Goal: Register for event/course

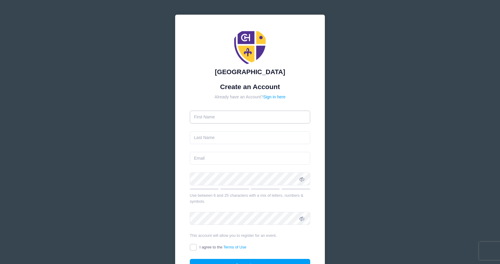
click at [296, 119] on input "text" at bounding box center [250, 117] width 121 height 13
type input "[PERSON_NAME]"
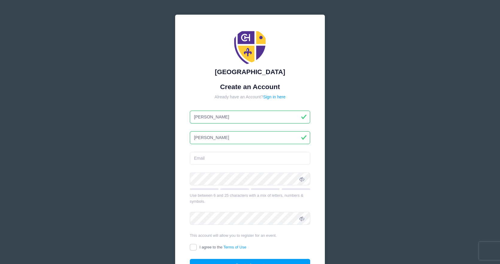
type input "[PERSON_NAME]"
type input "leah.sirkus@gmail.com"
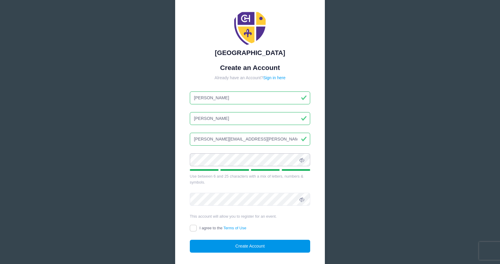
scroll to position [30, 0]
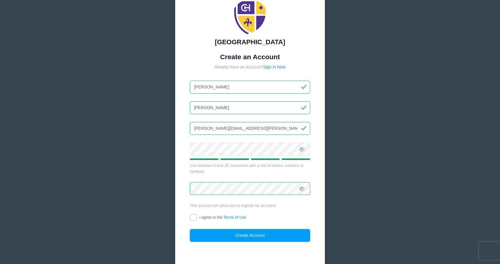
click at [194, 217] on input "I agree to the Terms of Use" at bounding box center [193, 217] width 7 height 7
checkbox input "true"
click at [229, 235] on button "Create Account" at bounding box center [250, 235] width 121 height 13
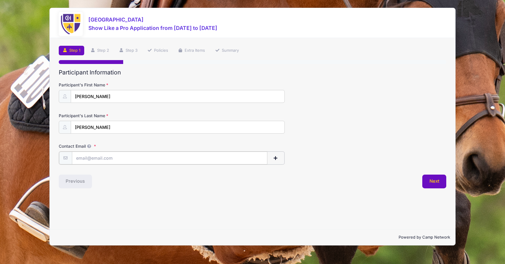
click at [87, 160] on input "Contact Email" at bounding box center [170, 158] width 196 height 13
type input "[EMAIL_ADDRESS][DOMAIN_NAME]"
click at [428, 179] on button "Next" at bounding box center [434, 181] width 24 height 14
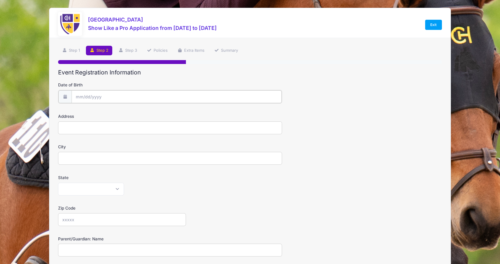
click at [87, 97] on input "Date of Birth" at bounding box center [177, 96] width 210 height 13
click at [83, 95] on input "Date of Birth" at bounding box center [177, 96] width 210 height 13
click at [77, 99] on input "Date of Birth" at bounding box center [177, 96] width 210 height 13
click at [137, 114] on span at bounding box center [135, 115] width 4 height 4
click at [134, 115] on span at bounding box center [135, 115] width 4 height 4
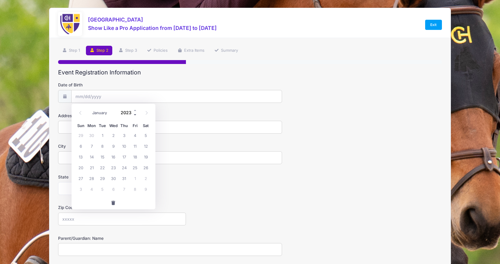
click at [134, 115] on span at bounding box center [135, 115] width 4 height 4
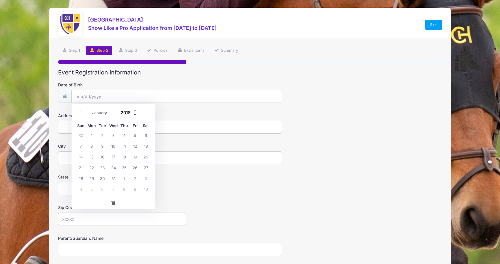
click at [134, 115] on span at bounding box center [135, 115] width 4 height 4
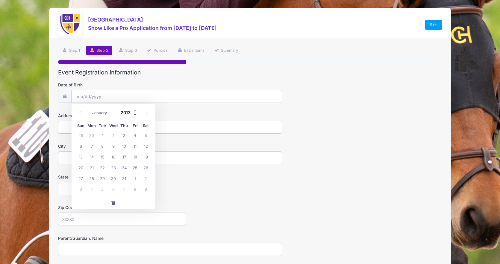
click at [134, 115] on span at bounding box center [135, 115] width 4 height 4
type input "2012"
click at [78, 112] on span at bounding box center [80, 113] width 10 height 10
select select "7"
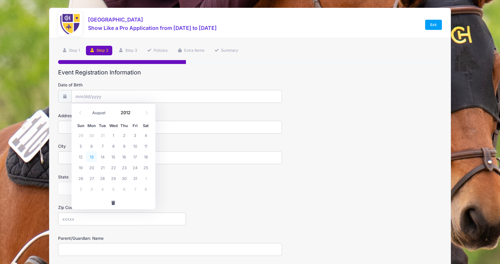
click at [89, 158] on span "13" at bounding box center [91, 157] width 11 height 11
type input "[DATE]"
click at [69, 128] on input "Address" at bounding box center [170, 127] width 224 height 13
type input "[STREET_ADDRESS][PERSON_NAME]"
type input "[GEOGRAPHIC_DATA]"
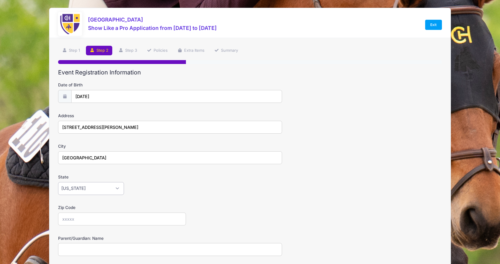
click at [123, 188] on select "[US_STATE] [US_STATE] [US_STATE] [US_STATE] [US_STATE] Armed Forces Africa Arme…" at bounding box center [91, 188] width 66 height 13
select select "NC"
click at [58, 182] on select "[US_STATE] [US_STATE] [US_STATE] [US_STATE] [US_STATE] Armed Forces Africa Arme…" at bounding box center [91, 188] width 66 height 13
click at [94, 220] on input "Zip Code" at bounding box center [122, 219] width 128 height 13
type input "27705"
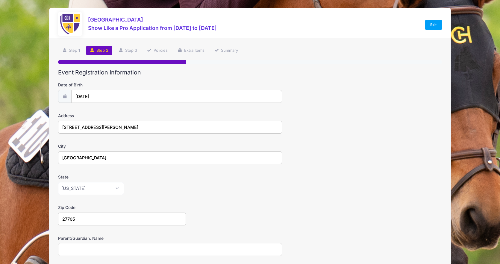
click at [169, 175] on label "State" at bounding box center [122, 177] width 128 height 6
click at [124, 182] on select "[US_STATE] [US_STATE] [US_STATE] [US_STATE] [US_STATE] Armed Forces Africa Arme…" at bounding box center [91, 188] width 66 height 13
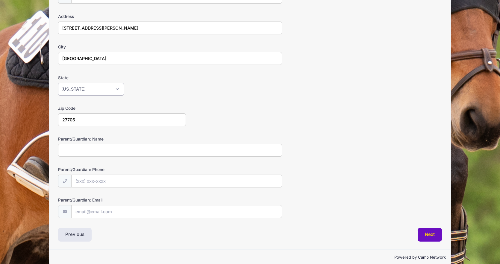
scroll to position [109, 0]
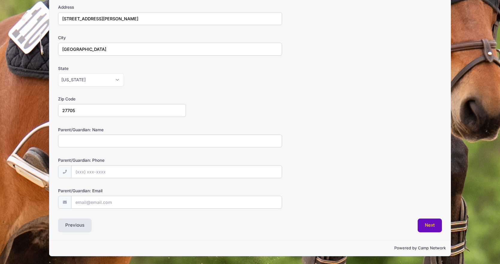
click at [84, 143] on input "Parent/Guardian: Name" at bounding box center [170, 141] width 224 height 13
type input "[PERSON_NAME]"
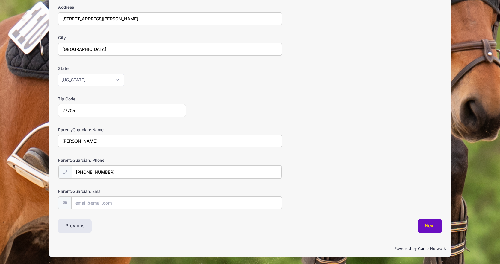
type input "[PHONE_NUMBER]"
type input "[EMAIL_ADDRESS][DOMAIN_NAME]"
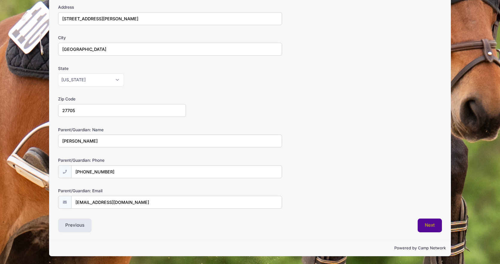
click at [426, 231] on button "Next" at bounding box center [430, 226] width 24 height 14
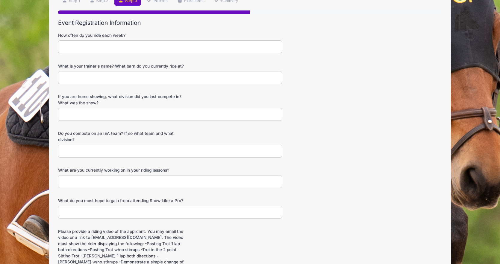
scroll to position [0, 0]
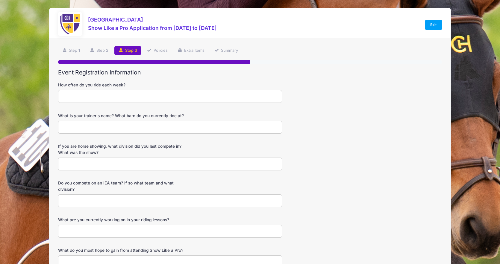
click at [150, 96] on input "How often do you ride each week?" at bounding box center [170, 96] width 224 height 13
type input "4-5 days"
click at [146, 131] on input "What is your trainer's name? What barn do you currently ride at?" at bounding box center [170, 127] width 224 height 13
type input "[PERSON_NAME], [GEOGRAPHIC_DATA]"
click at [130, 166] on input "If you are horse showing, what division did you last compete in? What was the s…" at bounding box center [170, 164] width 224 height 13
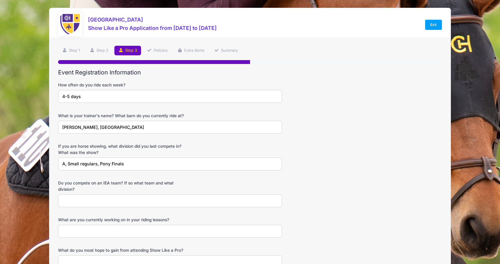
drag, startPoint x: 68, startPoint y: 163, endPoint x: 58, endPoint y: 162, distance: 9.9
click at [58, 162] on input "A, Small regulars, Pony Finals" at bounding box center [170, 164] width 224 height 13
type input "Small regulars, Pony Finals"
click at [100, 201] on input "Do you compete on an IEA team? If so what team and what division?" at bounding box center [170, 201] width 224 height 13
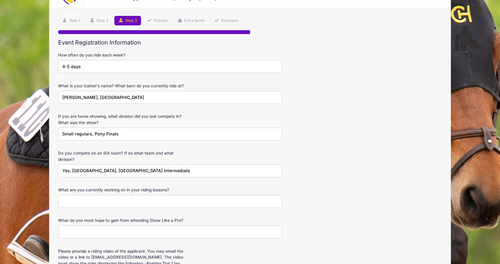
click at [141, 170] on input "Yes, [GEOGRAPHIC_DATA], [GEOGRAPHIC_DATA] Intermediate" at bounding box center [170, 171] width 224 height 13
click at [197, 168] on input "Yes, [GEOGRAPHIC_DATA], [GEOGRAPHIC_DATA] Future Intermediate" at bounding box center [170, 171] width 224 height 13
type input "Yes, [GEOGRAPHIC_DATA], [GEOGRAPHIC_DATA] Future Intermediate Flat and o/f"
click at [117, 201] on input "What are you currently working on in your riding lessons?" at bounding box center [170, 201] width 224 height 13
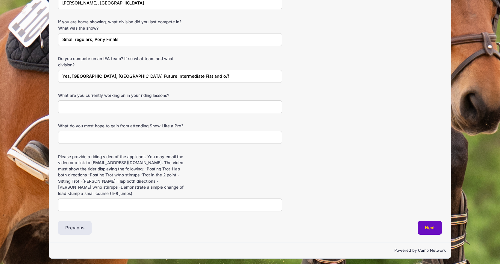
scroll to position [127, 0]
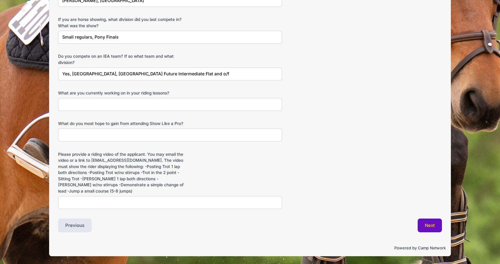
click at [105, 100] on input "What are you currently working on in your riding lessons?" at bounding box center [170, 104] width 224 height 13
drag, startPoint x: 87, startPoint y: 104, endPoint x: 80, endPoint y: 103, distance: 6.6
click at [80, 103] on input "Striding and a small green" at bounding box center [170, 104] width 224 height 13
click at [112, 103] on input "Striding with a small green" at bounding box center [170, 104] width 224 height 13
click at [119, 106] on input "Striding with a small green" at bounding box center [170, 104] width 224 height 13
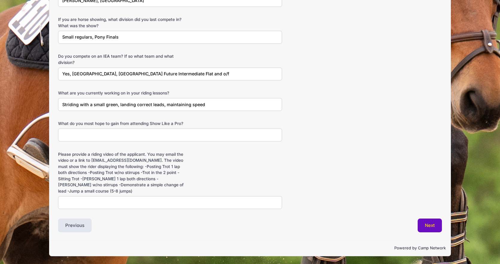
type input "Striding with a small green, landing correct leads, maintaining speed"
click at [122, 135] on input "What do you most hope to gain from attending Show Like a Pro?" at bounding box center [170, 135] width 224 height 13
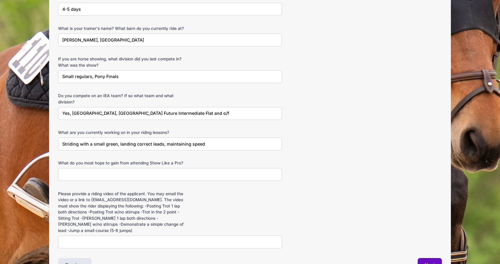
scroll to position [97, 0]
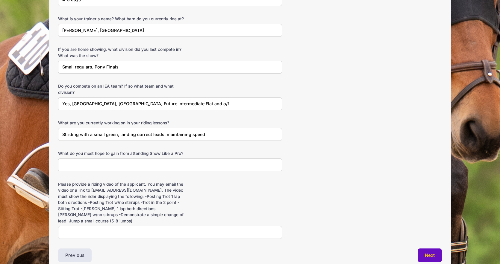
type input "L"
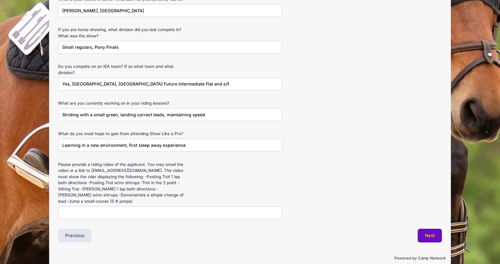
scroll to position [127, 0]
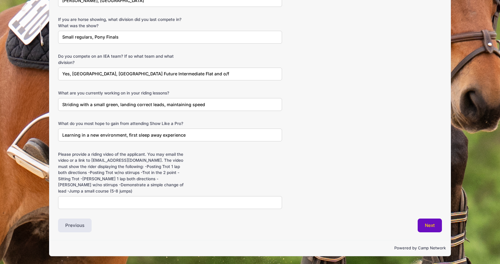
type input "Learning in a new environment, first sleep away experience"
click at [118, 198] on input "Please provide a riding video of the applicant. You may email the video or a li…" at bounding box center [170, 202] width 224 height 13
type input "Will email"
click at [427, 221] on button "Next" at bounding box center [430, 226] width 24 height 14
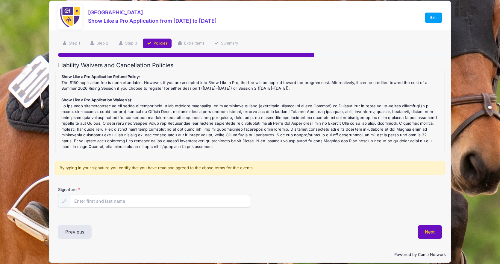
scroll to position [14, 0]
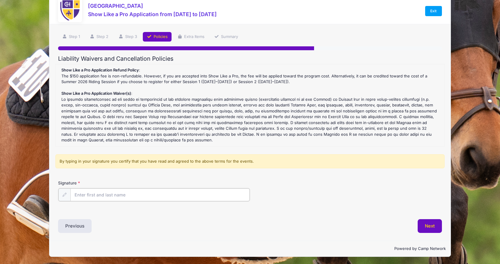
click at [97, 196] on input "Signature" at bounding box center [159, 195] width 179 height 13
type input "[PERSON_NAME]"
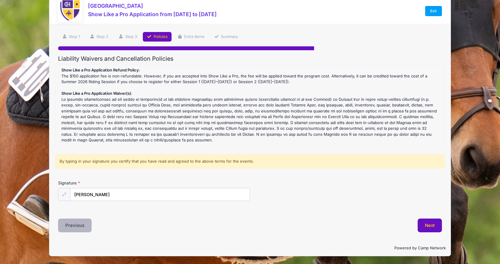
click at [69, 229] on button "Previous" at bounding box center [75, 226] width 34 height 14
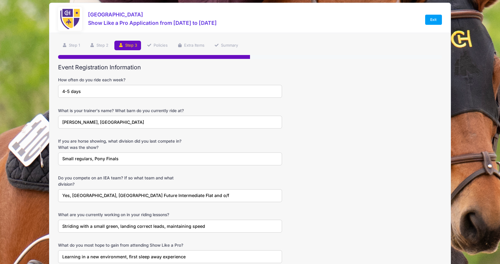
scroll to position [0, 0]
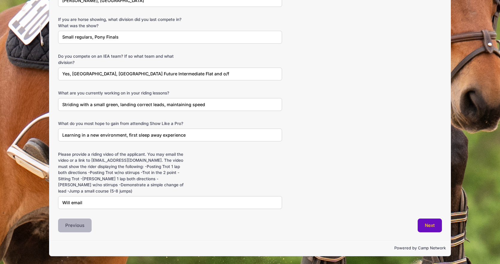
click at [78, 229] on button "Previous" at bounding box center [75, 226] width 34 height 14
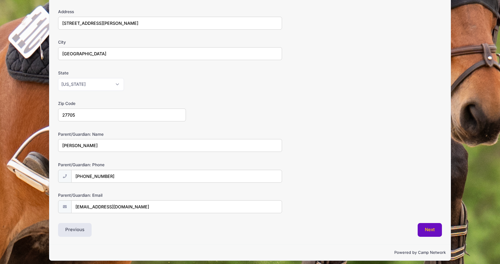
scroll to position [109, 0]
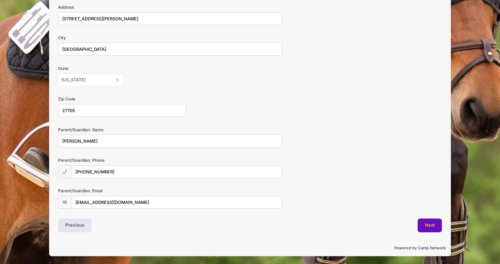
drag, startPoint x: 72, startPoint y: 141, endPoint x: 43, endPoint y: 142, distance: 28.5
click at [43, 142] on div "[GEOGRAPHIC_DATA] Show Like a Pro Application from [DATE] to [DATE] Exit Step 2…" at bounding box center [250, 77] width 482 height 373
type input "[PERSON_NAME] & [PERSON_NAME]"
click at [438, 226] on button "Next" at bounding box center [430, 226] width 24 height 14
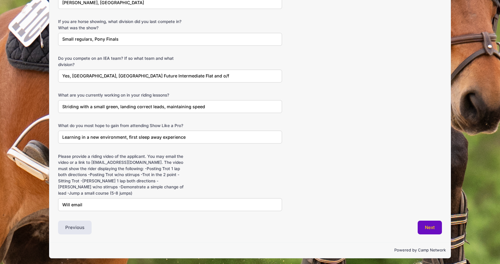
scroll to position [127, 0]
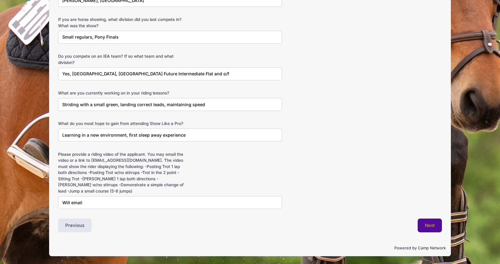
click at [421, 221] on button "Next" at bounding box center [430, 226] width 24 height 14
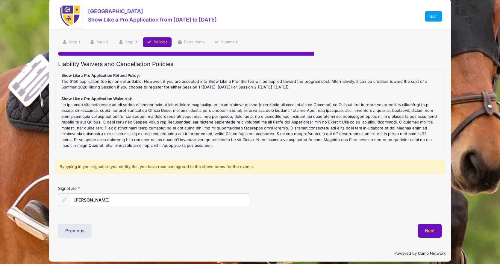
scroll to position [0, 0]
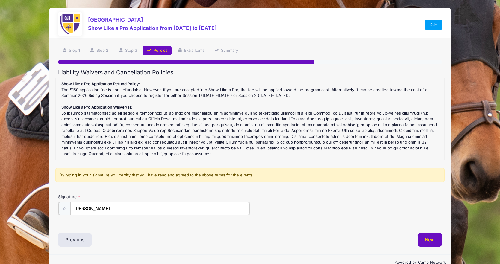
drag, startPoint x: 105, startPoint y: 205, endPoint x: 46, endPoint y: 201, distance: 59.1
click at [46, 201] on div "[GEOGRAPHIC_DATA] Show Like a Pro Application from [DATE] to [DATE] Exit Step 4…" at bounding box center [250, 139] width 482 height 279
type input "[PERSON_NAME]"
click at [424, 239] on button "Next" at bounding box center [430, 240] width 24 height 14
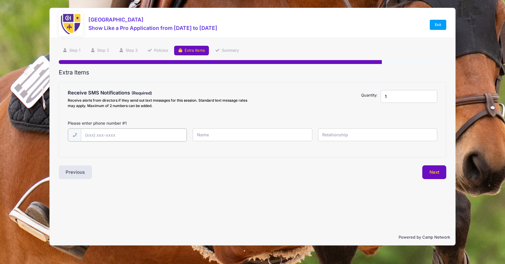
click at [112, 134] on input "text" at bounding box center [134, 135] width 106 height 13
type input "[PHONE_NUMBER]"
type input "[PERSON_NAME]"
type input "Mother"
click at [158, 158] on div "Extra Items Receive SMS Notifications Receive alerts from directors if they sen…" at bounding box center [253, 124] width 388 height 110
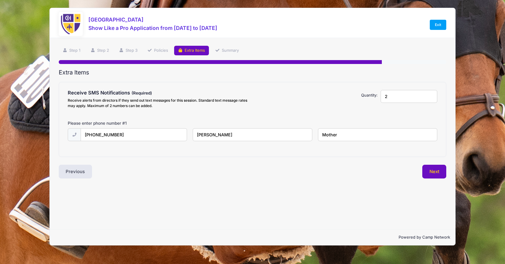
type input "2"
click at [432, 95] on input "2" at bounding box center [408, 96] width 57 height 13
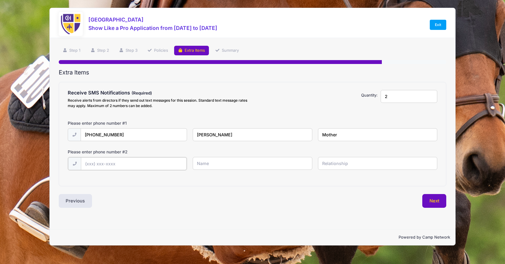
click at [113, 161] on input "text" at bounding box center [134, 164] width 106 height 13
type input "[PHONE_NUMBER]"
type input "[PERSON_NAME]"
type input "Father"
click at [435, 202] on button "Next" at bounding box center [434, 201] width 24 height 14
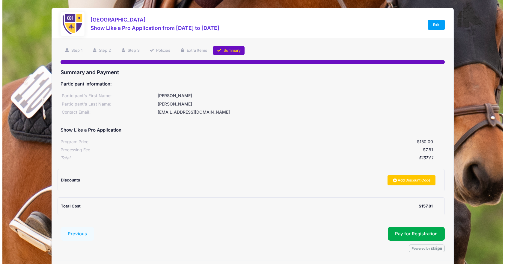
scroll to position [20, 0]
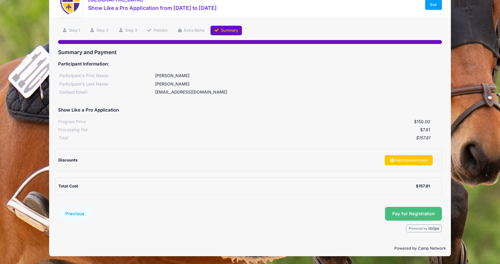
click at [403, 214] on button "Pay for Registration" at bounding box center [413, 214] width 57 height 14
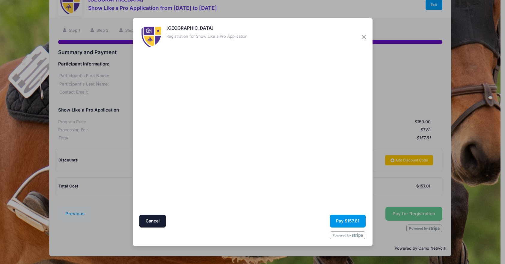
click at [352, 223] on button "Pay $157.81" at bounding box center [348, 221] width 36 height 13
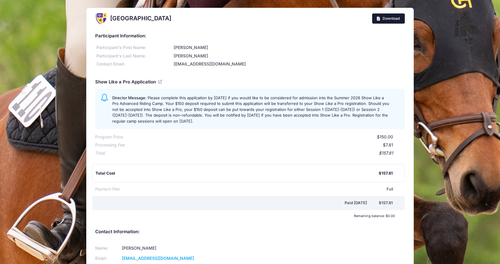
click at [398, 17] on span "Download" at bounding box center [391, 18] width 17 height 4
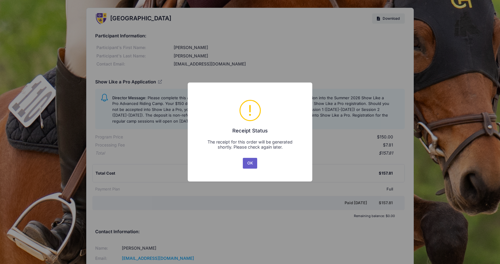
click at [246, 162] on button "OK" at bounding box center [250, 163] width 14 height 11
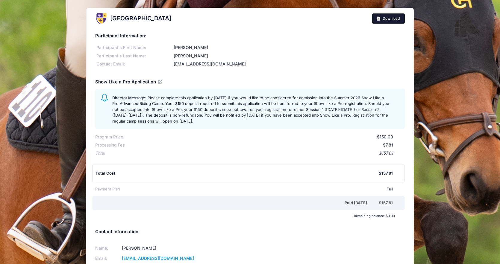
click at [379, 16] on link "Download" at bounding box center [388, 18] width 33 height 10
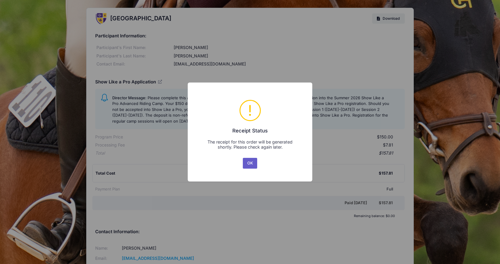
click at [250, 163] on button "OK" at bounding box center [250, 163] width 14 height 11
